Goal: Task Accomplishment & Management: Manage account settings

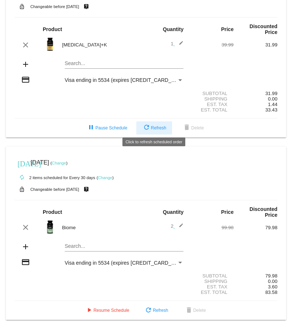
scroll to position [44, 0]
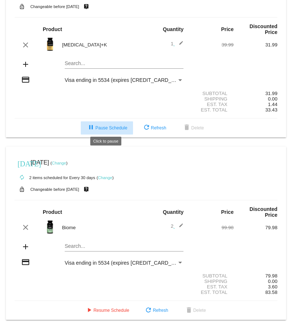
click at [105, 126] on span "pause Pause Schedule" at bounding box center [107, 128] width 41 height 5
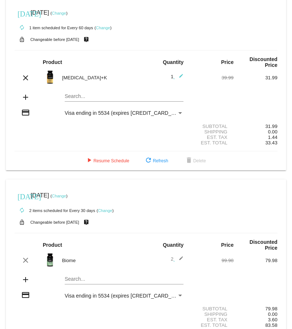
scroll to position [7, 0]
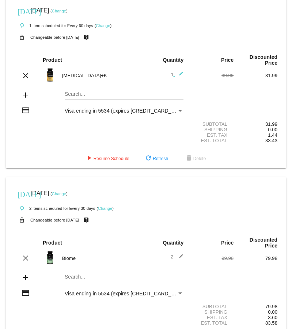
click at [66, 11] on link "Change" at bounding box center [59, 11] width 14 height 4
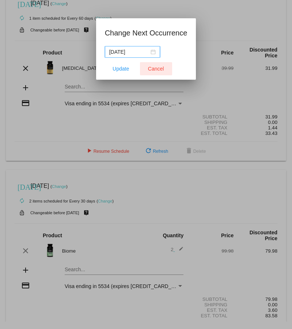
click at [157, 70] on span "Cancel" at bounding box center [156, 69] width 16 height 6
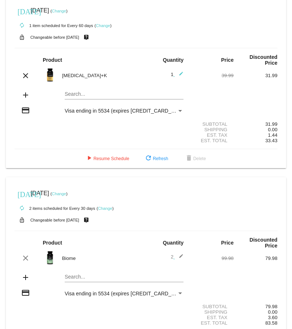
click at [66, 10] on link "Change" at bounding box center [59, 11] width 14 height 4
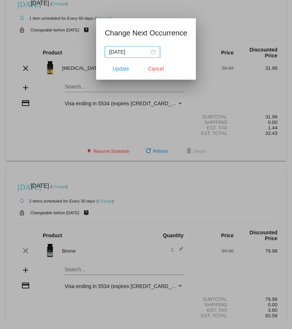
click at [146, 52] on div "[DATE]" at bounding box center [132, 52] width 46 height 8
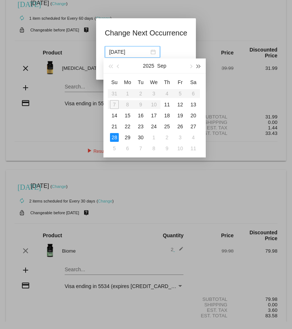
click at [198, 65] on span "button" at bounding box center [199, 67] width 4 height 4
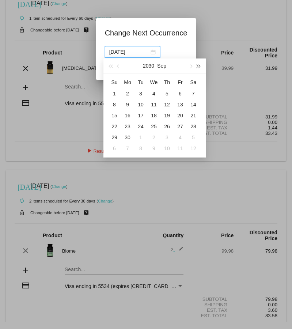
click at [198, 65] on span "button" at bounding box center [199, 67] width 4 height 4
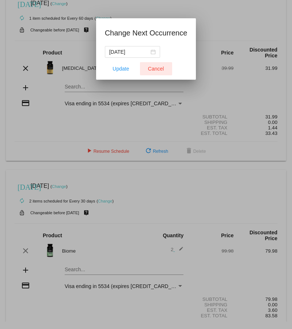
click at [156, 68] on span "Cancel" at bounding box center [156, 69] width 16 height 6
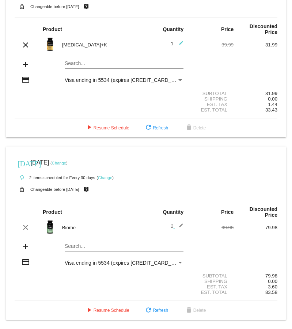
scroll to position [0, 0]
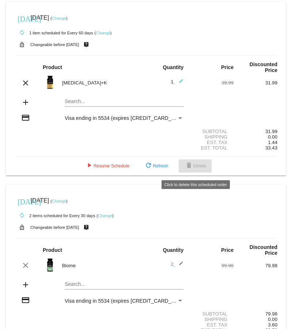
click at [199, 166] on span "delete Delete" at bounding box center [196, 166] width 22 height 5
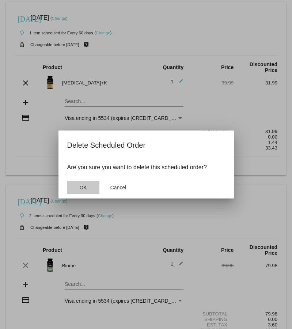
click at [78, 189] on button "OK" at bounding box center [83, 187] width 32 height 13
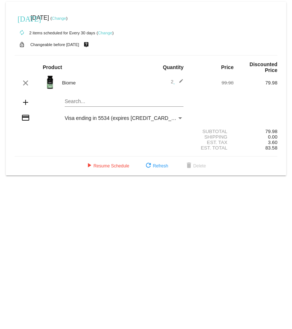
click at [51, 83] on img at bounding box center [50, 82] width 15 height 15
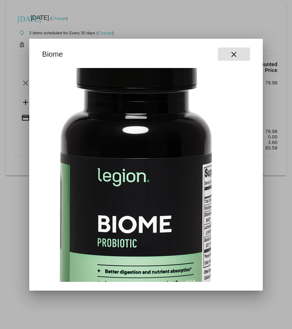
scroll to position [0, 85]
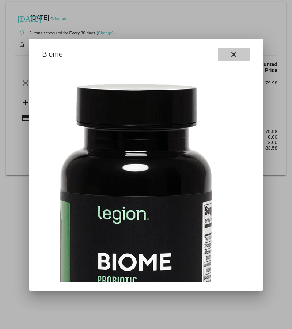
click at [234, 52] on mat-icon "close" at bounding box center [234, 54] width 9 height 9
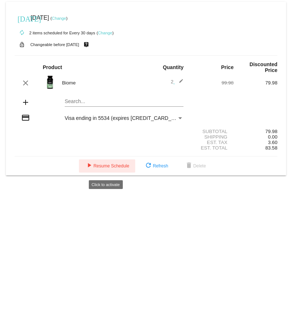
click at [113, 169] on span "play_arrow Resume Schedule" at bounding box center [107, 166] width 45 height 5
